Goal: Complete application form: Complete application form

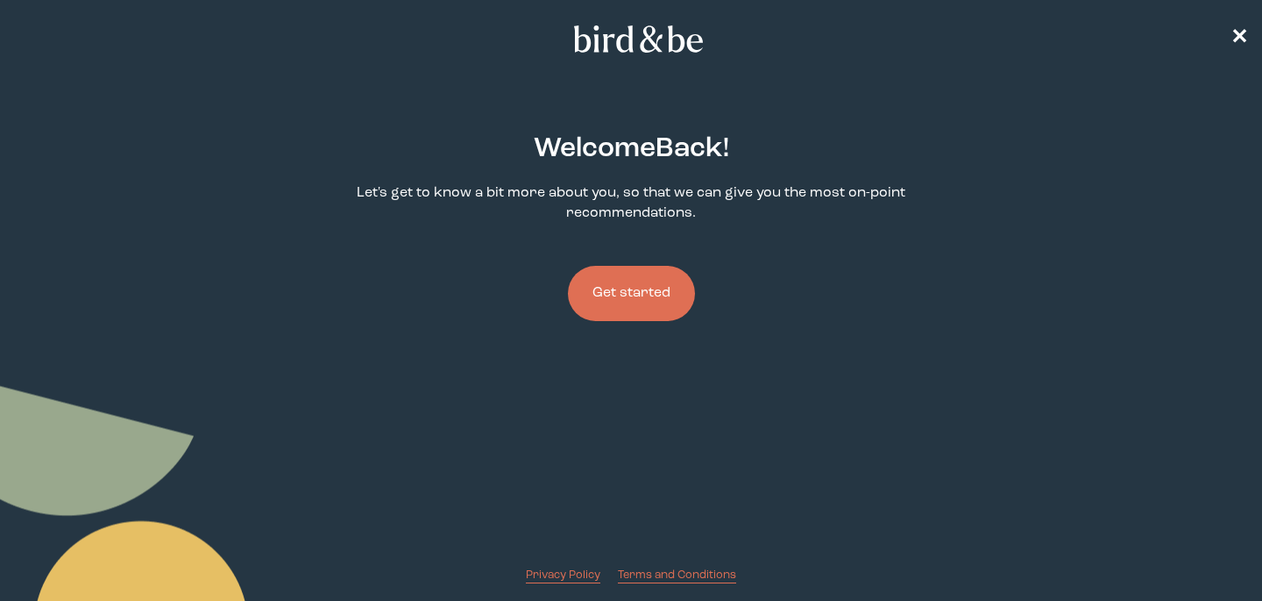
click at [643, 299] on button "Get started" at bounding box center [631, 293] width 127 height 55
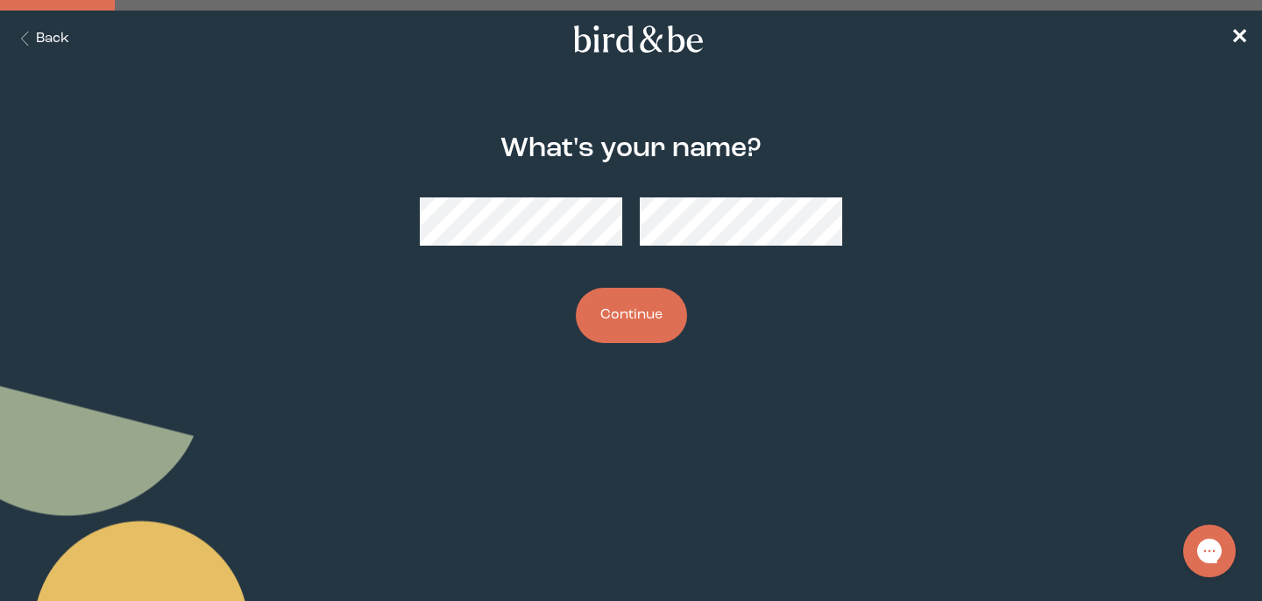
click at [633, 325] on button "Continue" at bounding box center [631, 315] width 111 height 55
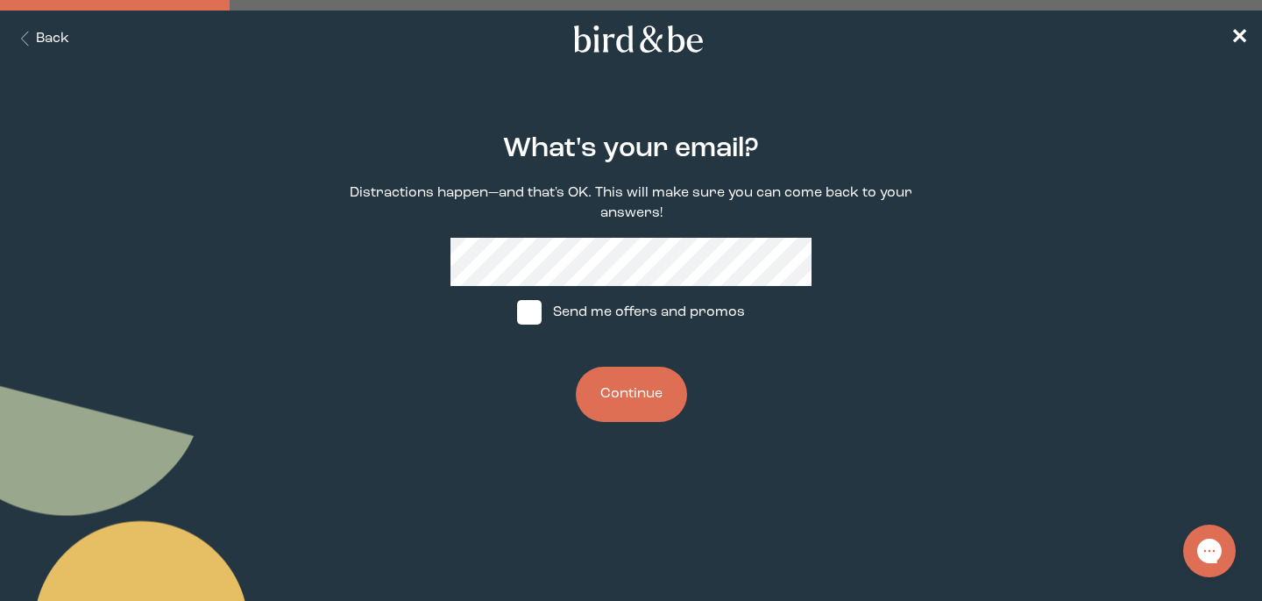
click at [633, 395] on button "Continue" at bounding box center [631, 393] width 111 height 55
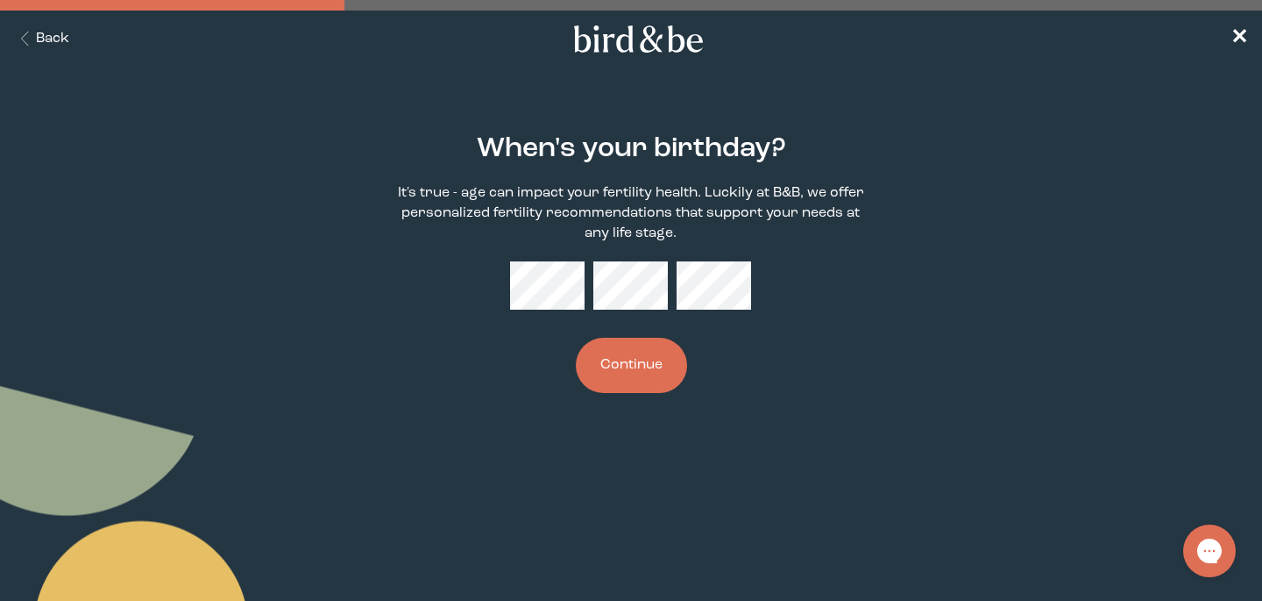
click at [652, 352] on button "Continue" at bounding box center [631, 365] width 111 height 55
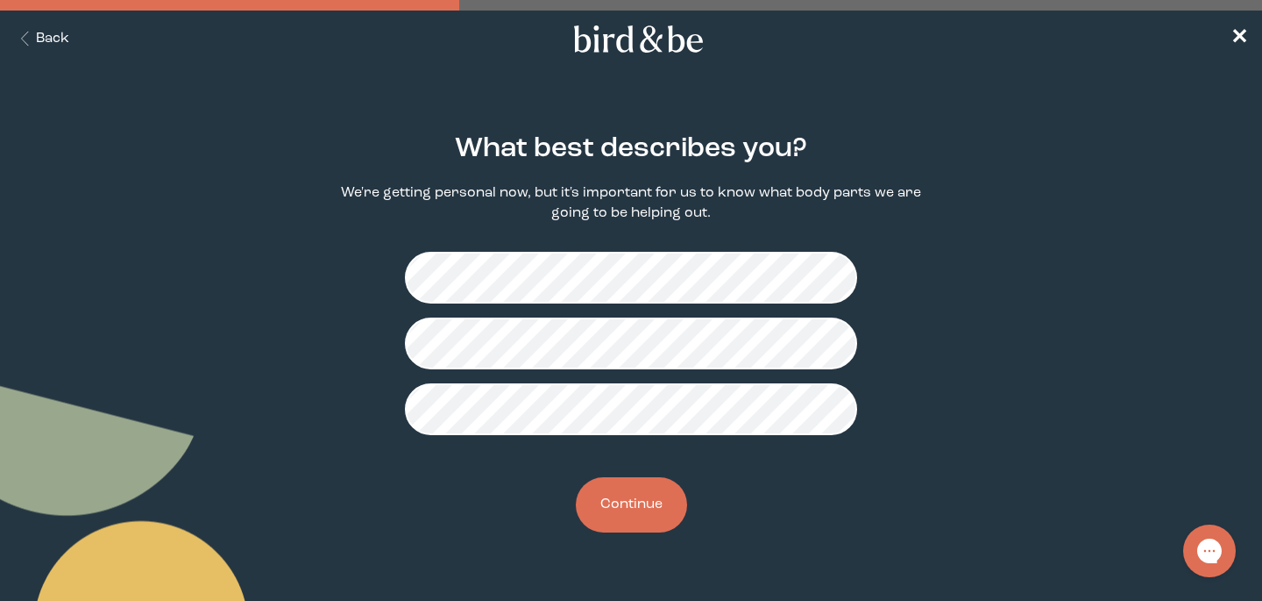
click at [637, 507] on button "Continue" at bounding box center [631, 504] width 111 height 55
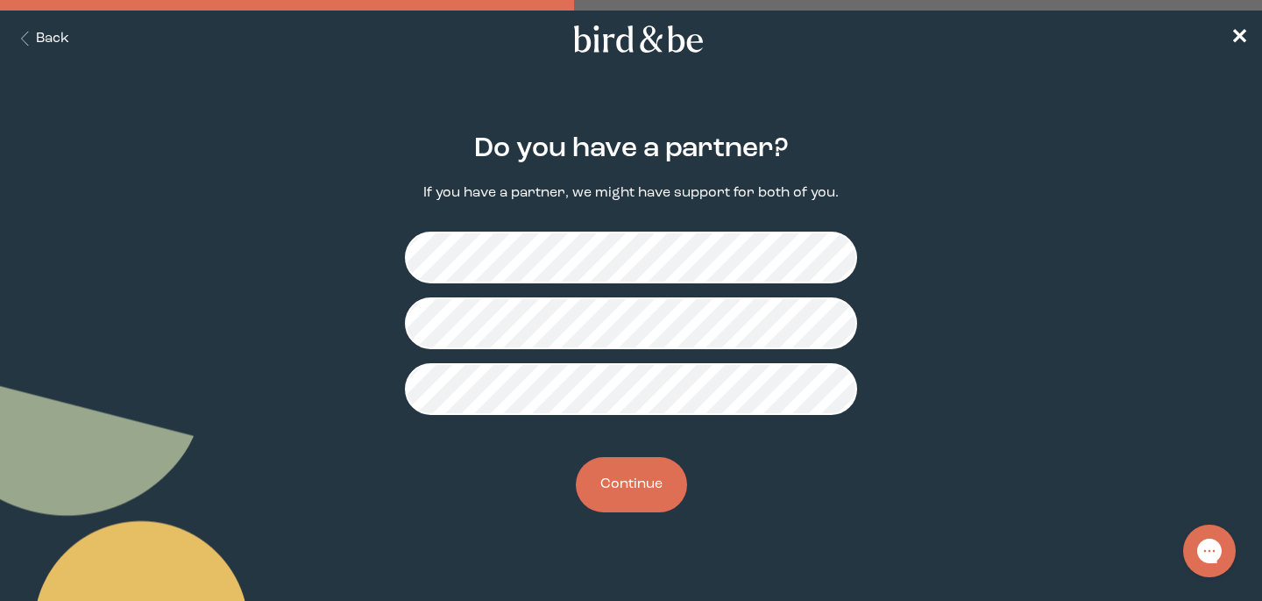
click at [653, 473] on button "Continue" at bounding box center [631, 484] width 111 height 55
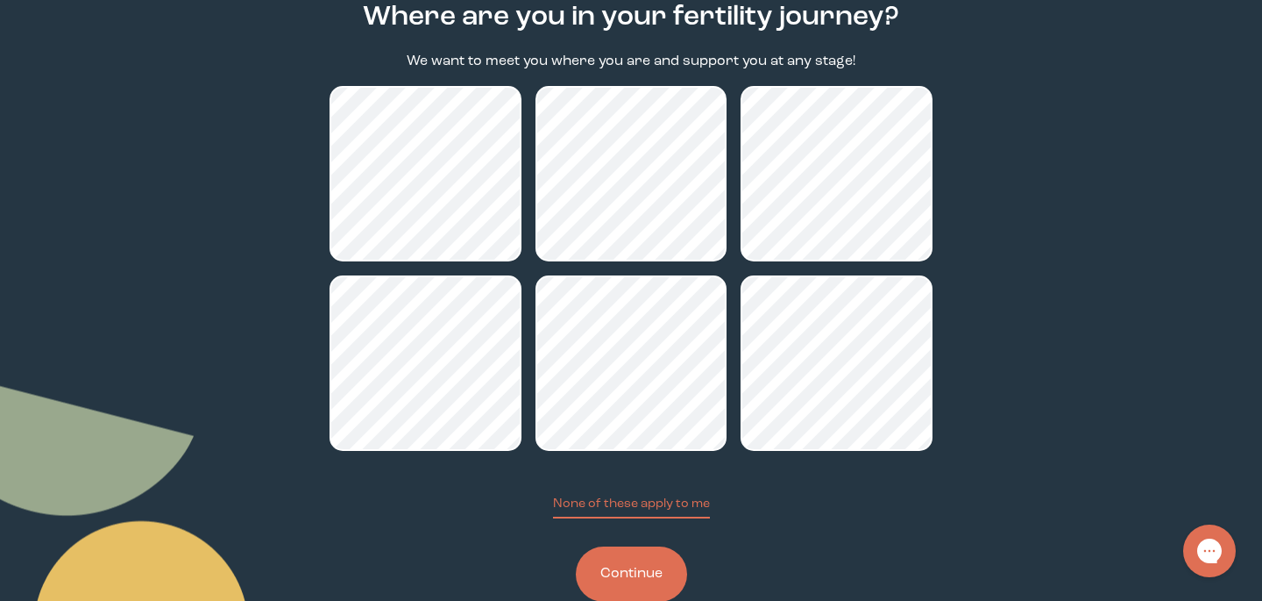
scroll to position [132, 0]
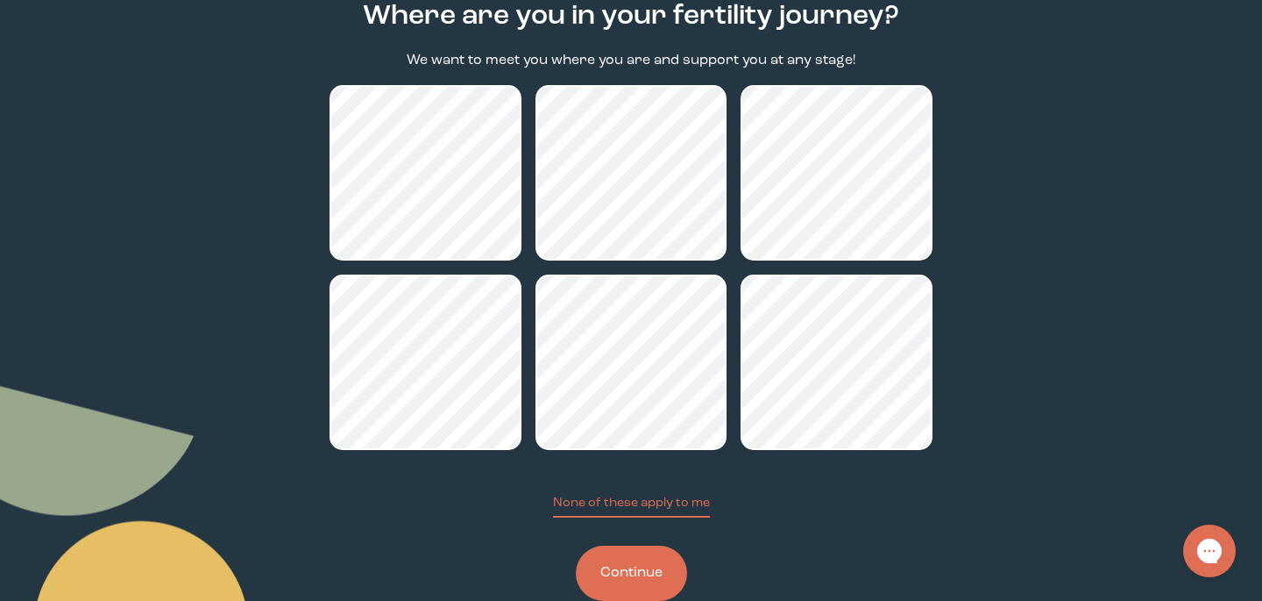
click at [638, 567] on button "Continue" at bounding box center [631, 572] width 111 height 55
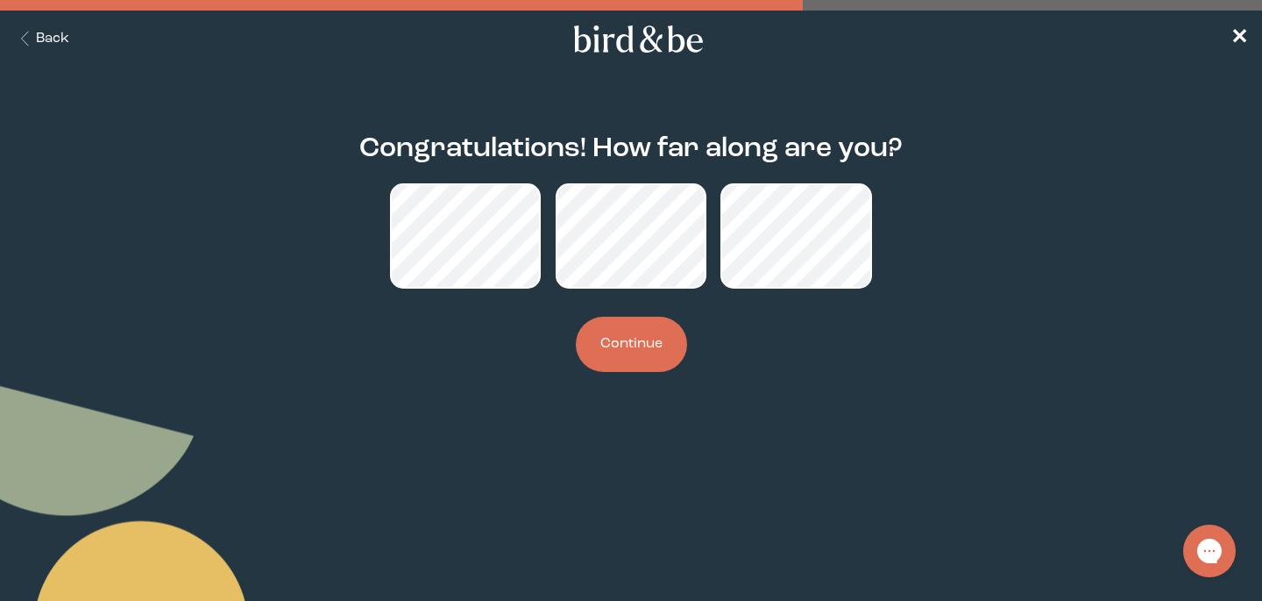
click at [641, 336] on button "Continue" at bounding box center [631, 343] width 111 height 55
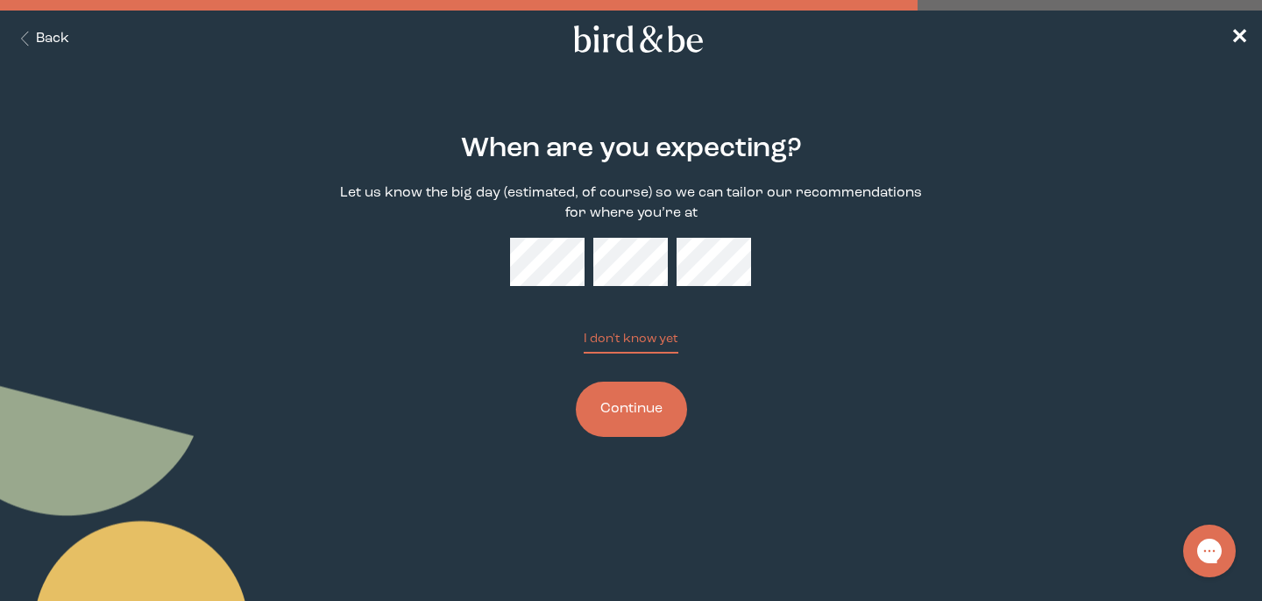
click at [626, 412] on button "Continue" at bounding box center [631, 408] width 111 height 55
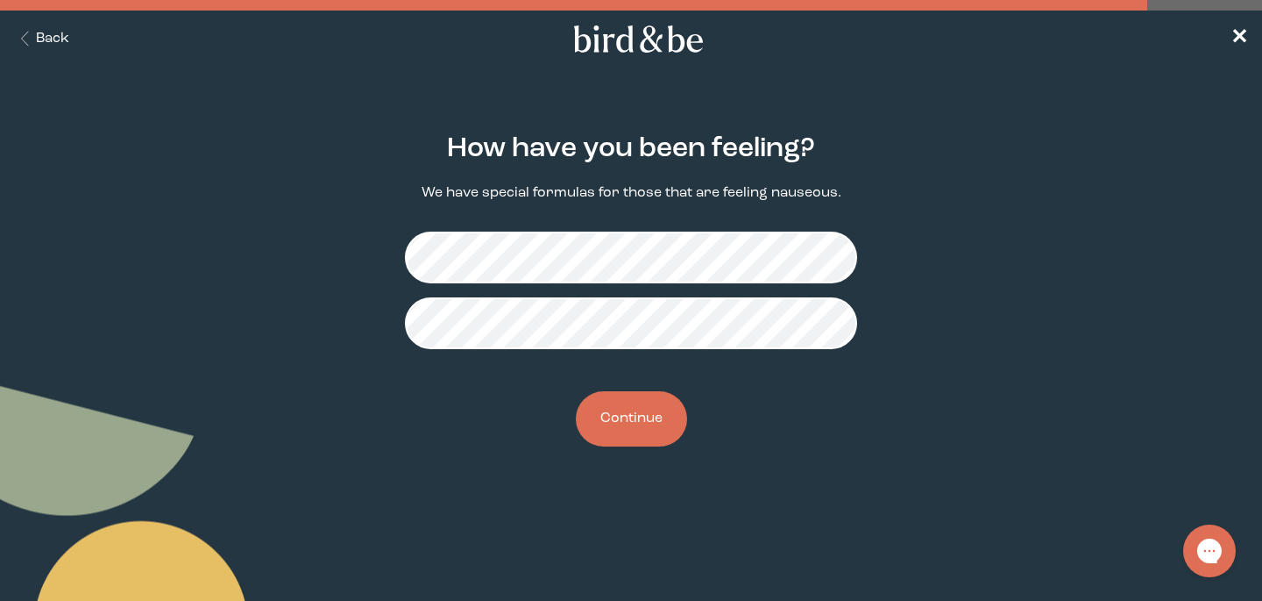
click at [637, 418] on button "Continue" at bounding box center [631, 418] width 111 height 55
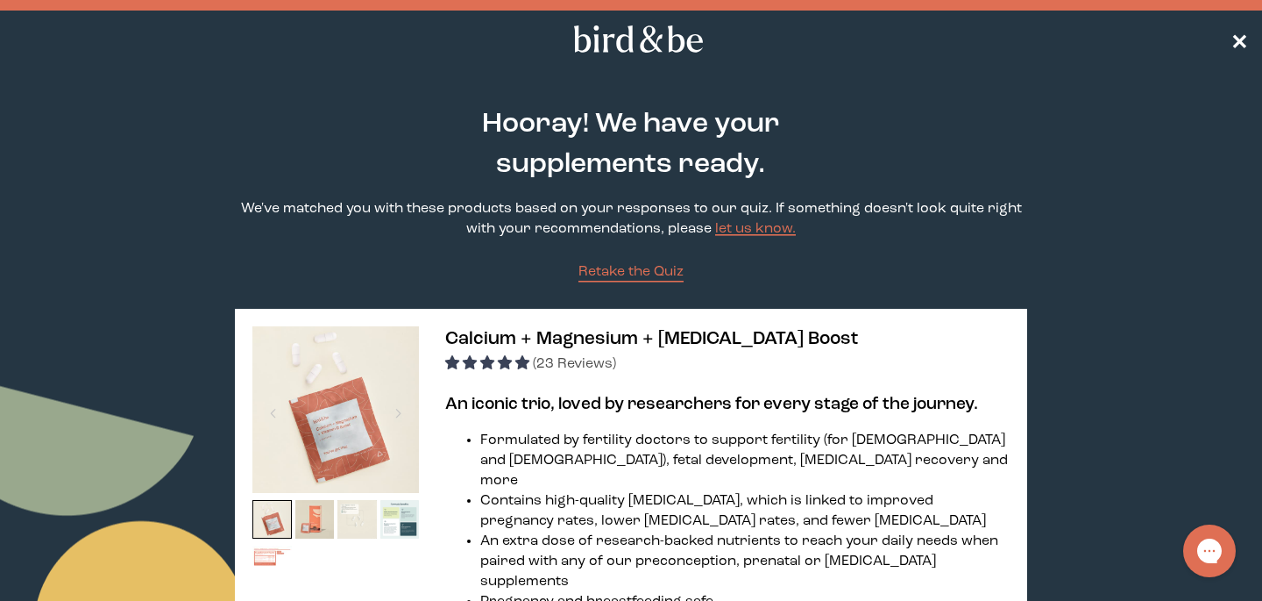
click at [1231, 39] on nav "✕" at bounding box center [631, 39] width 1262 height 56
click at [1237, 39] on span "✕" at bounding box center [1240, 39] width 18 height 21
